Goal: Find specific page/section: Find specific page/section

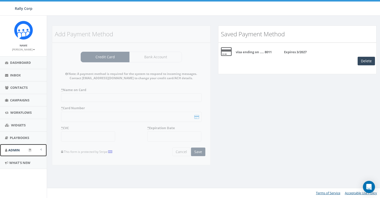
click at [21, 147] on link "Admin" at bounding box center [23, 150] width 47 height 12
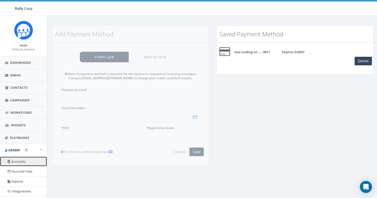
click at [24, 158] on link "Accounts" at bounding box center [23, 161] width 47 height 10
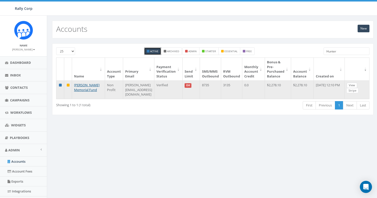
type input "Hunter"
click at [351, 85] on link "View" at bounding box center [351, 85] width 10 height 5
